Goal: Book appointment/travel/reservation

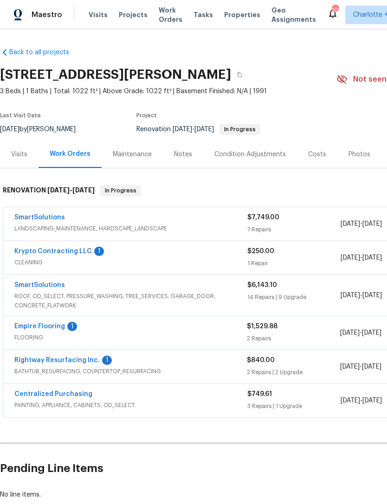
click at [95, 10] on span "Visits" at bounding box center [98, 14] width 19 height 9
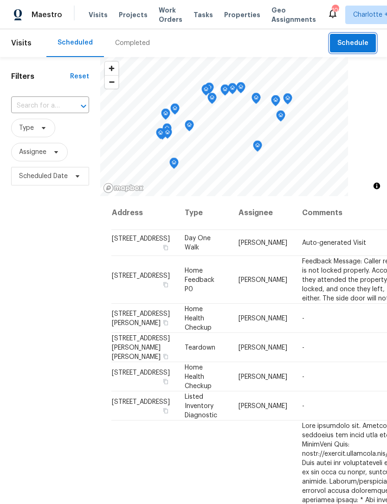
click at [362, 44] on span "Schedule" at bounding box center [352, 44] width 31 height 12
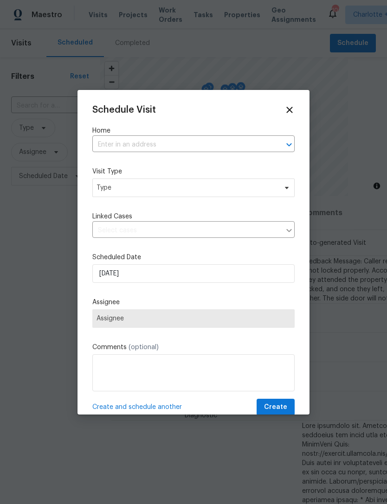
click at [107, 141] on input "text" at bounding box center [180, 145] width 176 height 14
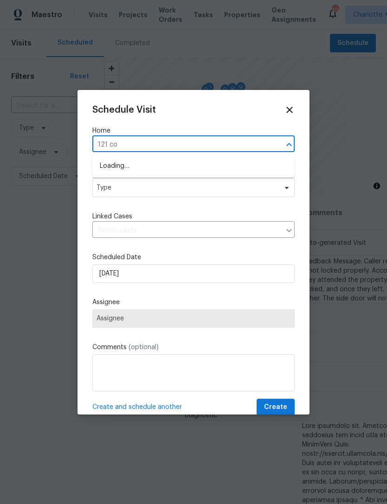
type input "121 col"
click at [199, 163] on li "[STREET_ADDRESS][PERSON_NAME]" at bounding box center [193, 166] width 202 height 15
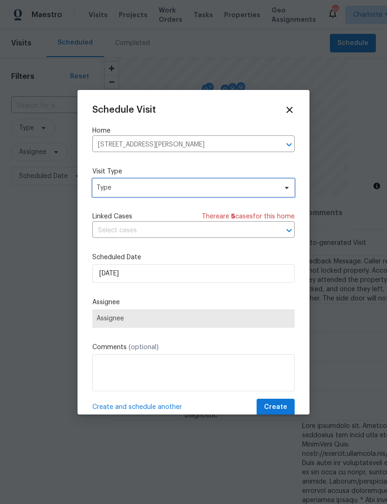
click at [250, 186] on span "Type" at bounding box center [187, 187] width 181 height 9
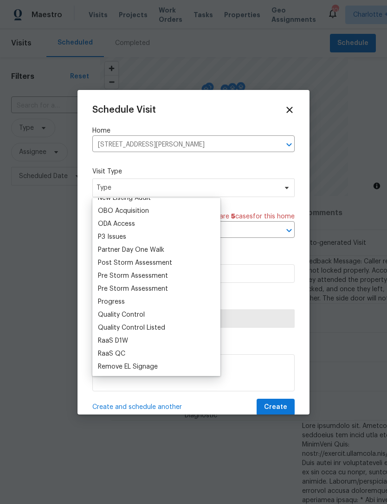
scroll to position [540, 0]
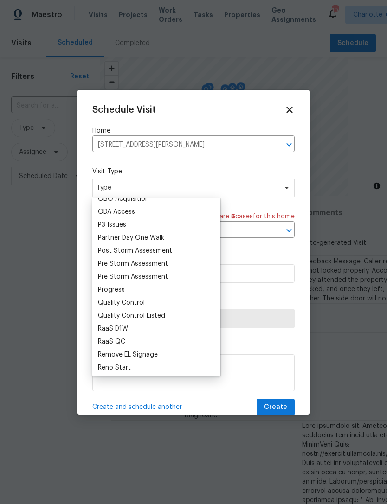
click at [110, 287] on div "Progress" at bounding box center [111, 289] width 27 height 9
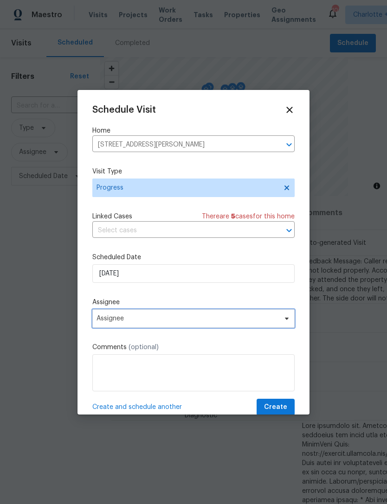
click at [188, 317] on span "Assignee" at bounding box center [188, 318] width 182 height 7
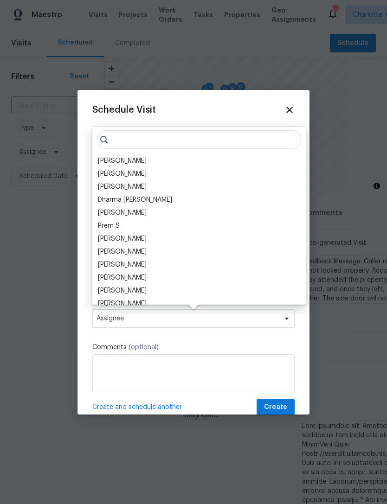
click at [120, 159] on div "[PERSON_NAME]" at bounding box center [122, 160] width 49 height 9
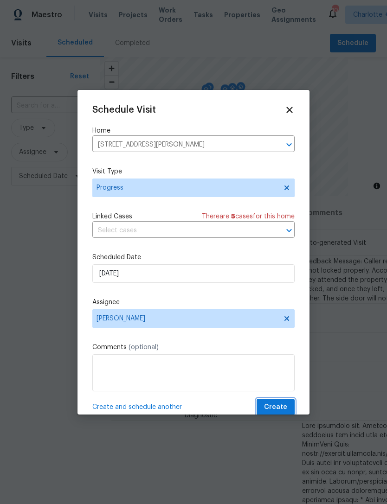
click at [279, 405] on span "Create" at bounding box center [275, 408] width 23 height 12
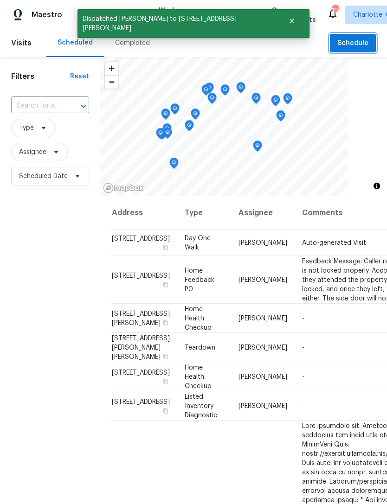
click at [354, 45] on span "Schedule" at bounding box center [352, 44] width 31 height 12
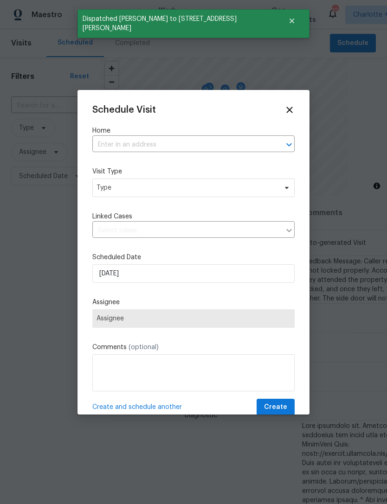
click at [350, 173] on div at bounding box center [193, 252] width 387 height 504
click at [353, 229] on div at bounding box center [193, 252] width 387 height 504
click at [27, 242] on div at bounding box center [193, 252] width 387 height 504
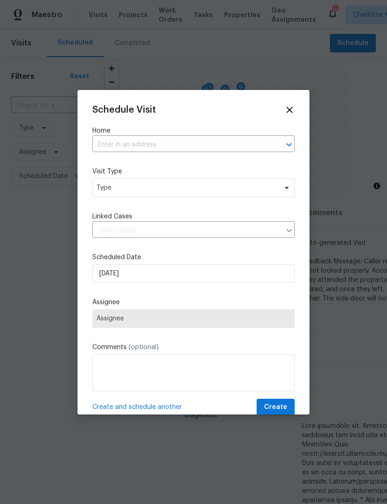
click at [286, 112] on icon at bounding box center [289, 110] width 10 height 10
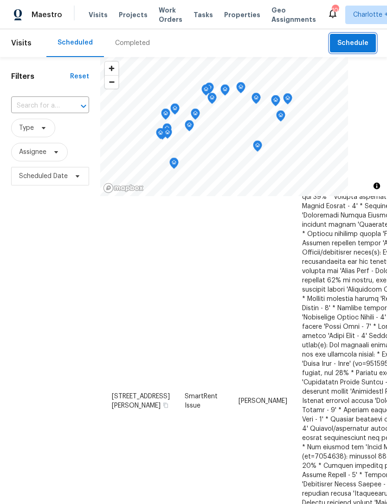
scroll to position [322, 0]
